Goal: Information Seeking & Learning: Learn about a topic

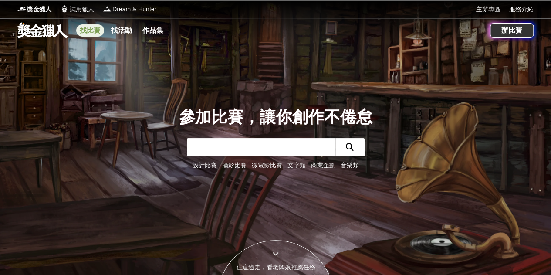
click at [89, 31] on link "找比賽" at bounding box center [90, 30] width 28 height 12
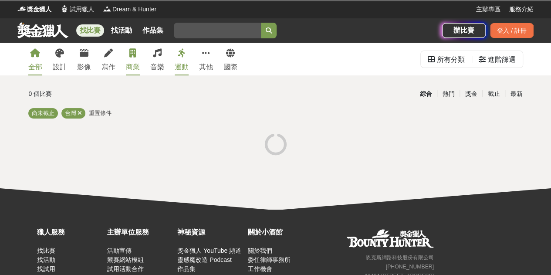
click at [133, 64] on div "商業" at bounding box center [133, 67] width 14 height 10
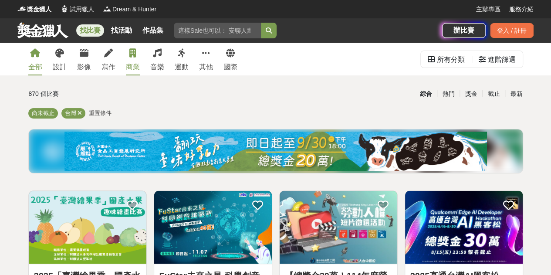
click at [138, 63] on div "商業" at bounding box center [133, 67] width 14 height 10
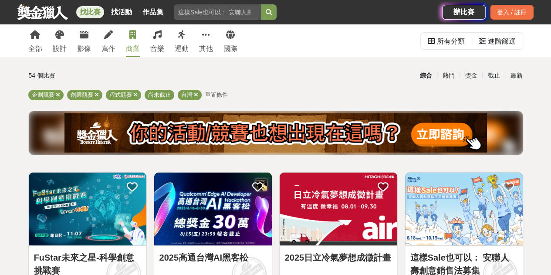
scroll to position [18, 0]
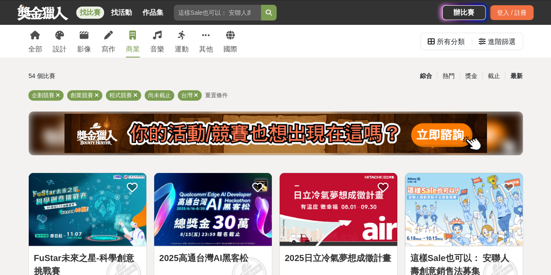
click at [513, 78] on div "最新" at bounding box center [516, 75] width 23 height 15
